Goal: Check status: Check status

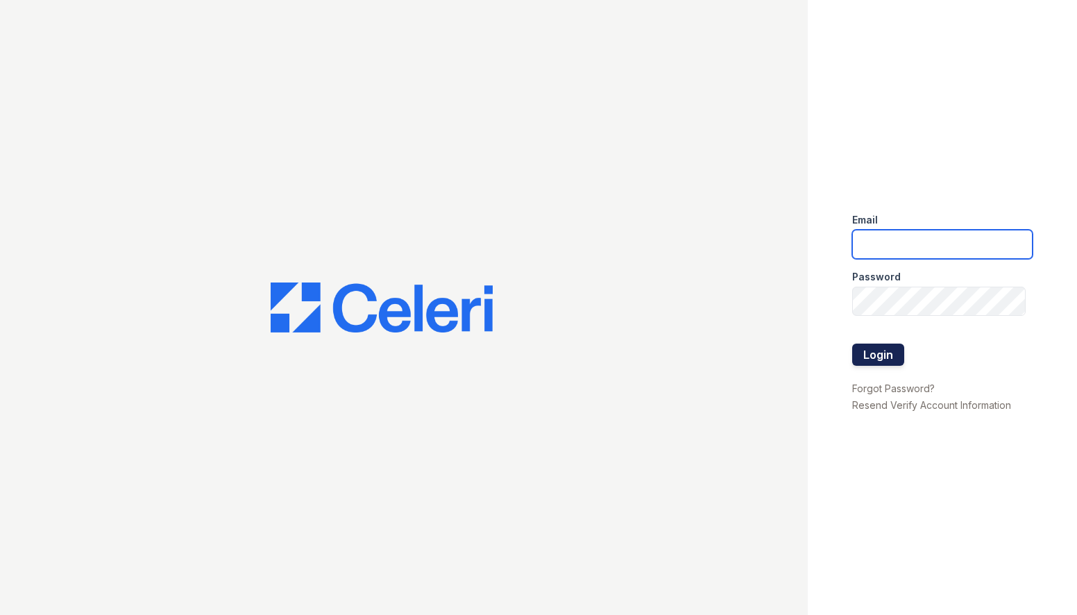
type input "sgasanov@trinity-pm.com"
click at [876, 349] on button "Login" at bounding box center [878, 355] width 52 height 22
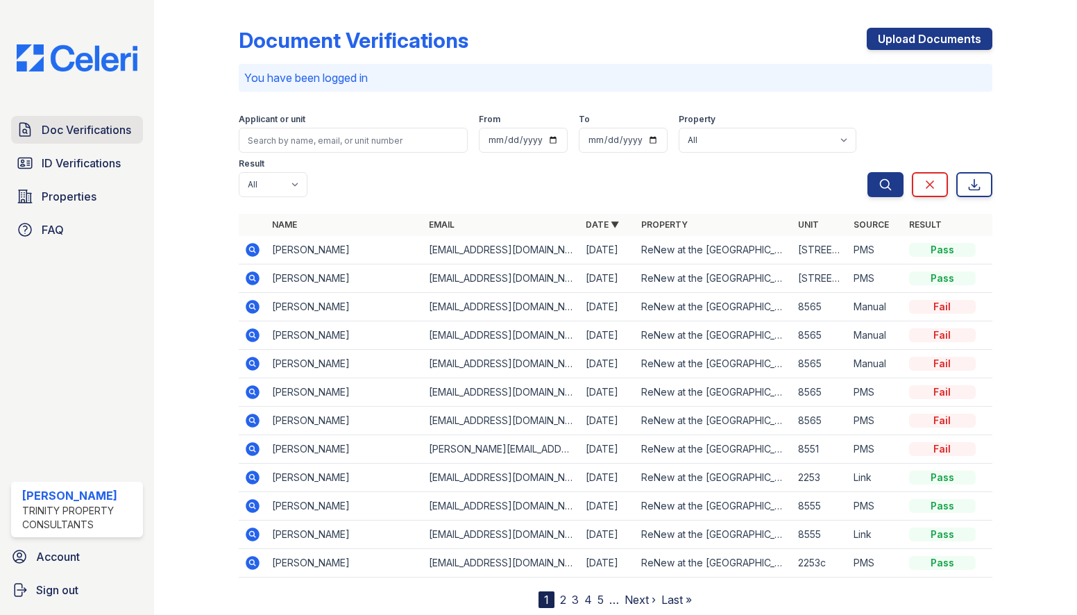
click at [75, 139] on link "Doc Verifications" at bounding box center [77, 130] width 132 height 28
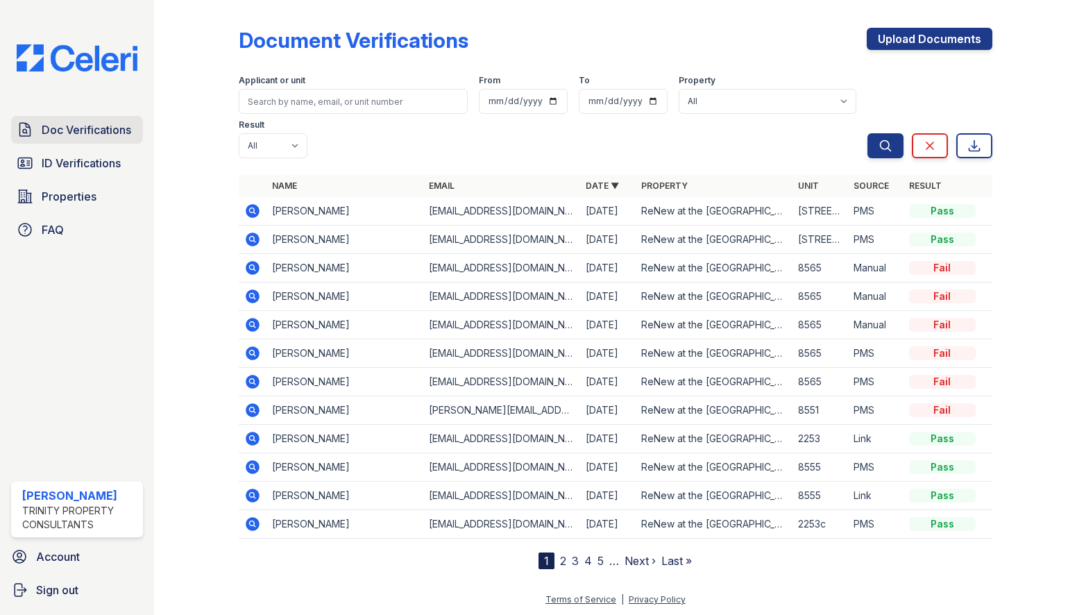
click at [81, 136] on span "Doc Verifications" at bounding box center [87, 129] width 90 height 17
click at [944, 261] on div "Fail" at bounding box center [942, 268] width 67 height 14
click at [940, 261] on div "Fail" at bounding box center [942, 268] width 67 height 14
click at [259, 260] on icon at bounding box center [252, 268] width 17 height 17
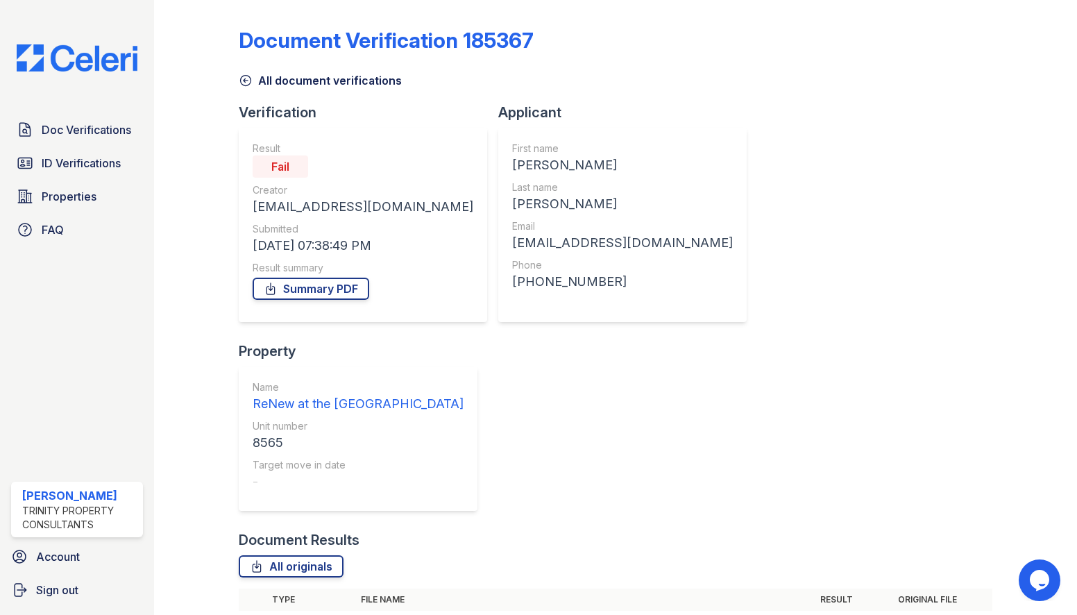
click at [848, 614] on div "Fail" at bounding box center [853, 627] width 67 height 14
click at [251, 614] on icon at bounding box center [252, 627] width 17 height 17
